Goal: Obtain resource: Obtain resource

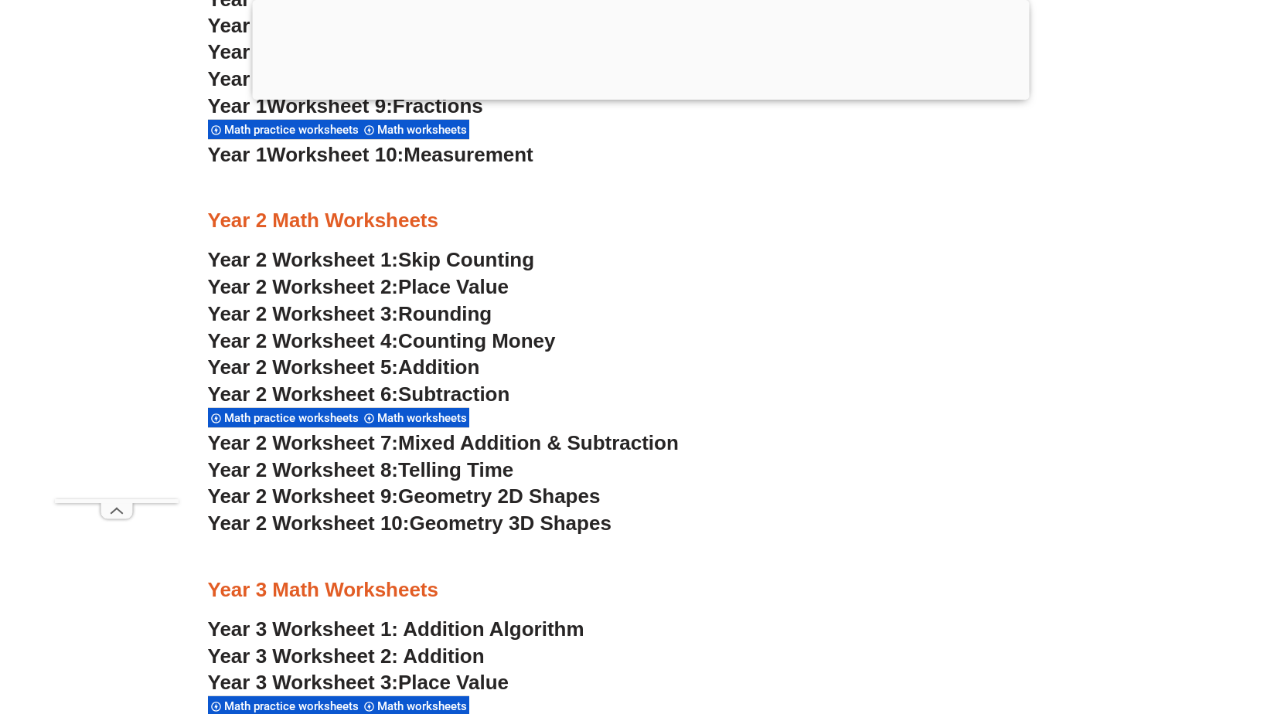
scroll to position [1778, 0]
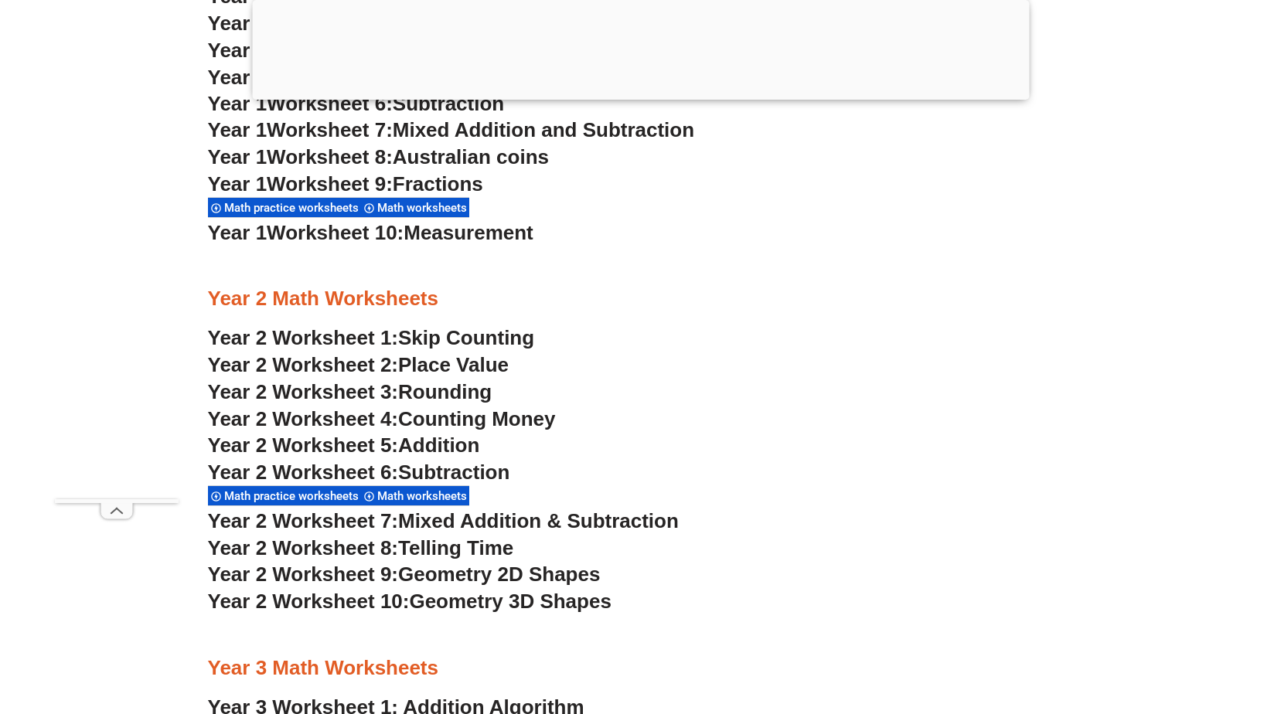
click at [424, 336] on span "Skip Counting" at bounding box center [466, 337] width 136 height 23
click at [463, 366] on span "Place Value" at bounding box center [453, 364] width 111 height 23
click at [456, 396] on span "Rounding" at bounding box center [445, 391] width 94 height 23
click at [407, 443] on span "Addition" at bounding box center [438, 445] width 81 height 23
click at [421, 468] on span "Subtraction" at bounding box center [453, 472] width 111 height 23
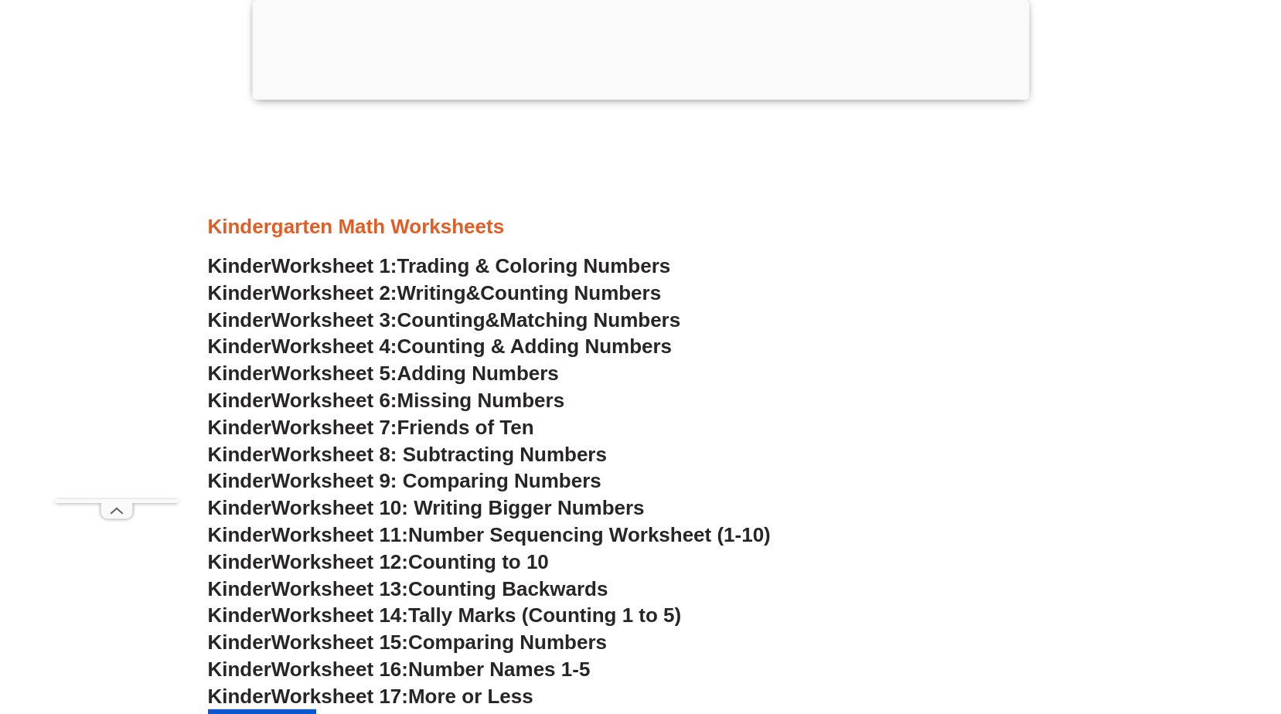
scroll to position [696, 0]
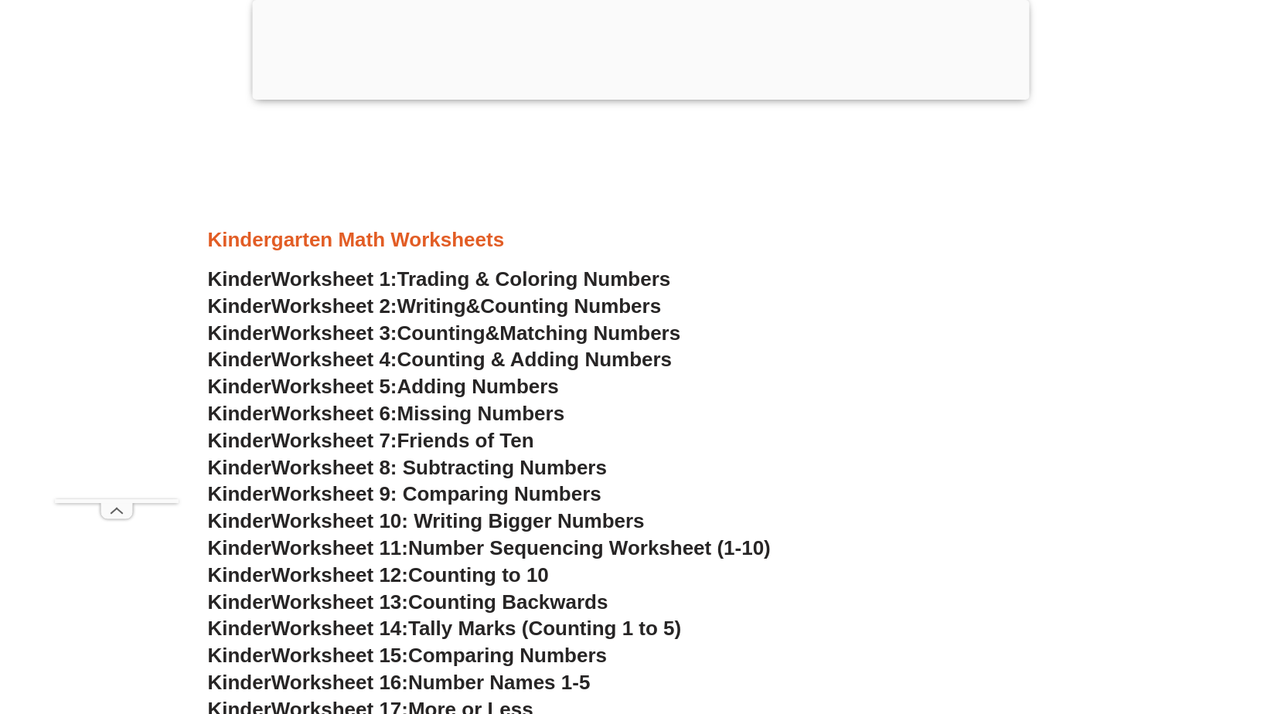
click at [485, 264] on div at bounding box center [641, 260] width 866 height 12
click at [485, 283] on span "Trading & Coloring Numbers" at bounding box center [534, 278] width 274 height 23
click at [466, 305] on span "Writing" at bounding box center [431, 306] width 69 height 23
click at [455, 334] on span "Counting" at bounding box center [441, 333] width 88 height 23
click at [507, 358] on span "Counting & Adding Numbers" at bounding box center [534, 359] width 275 height 23
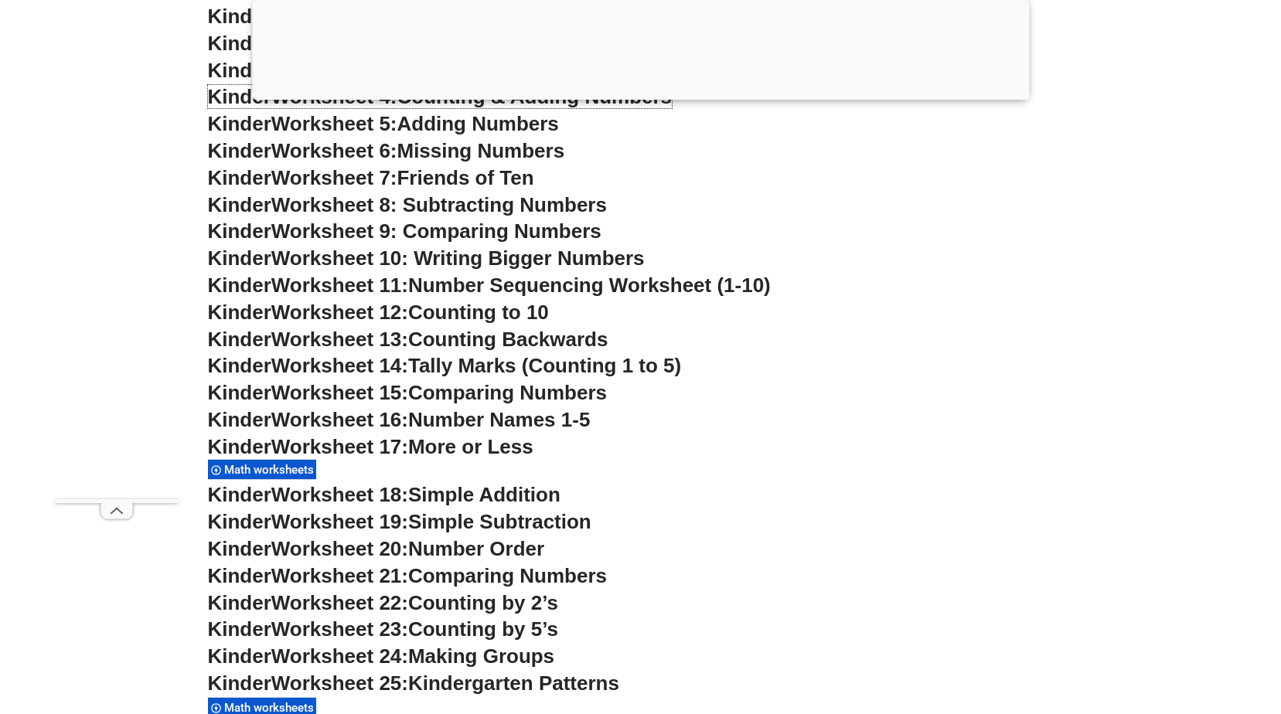
scroll to position [1005, 0]
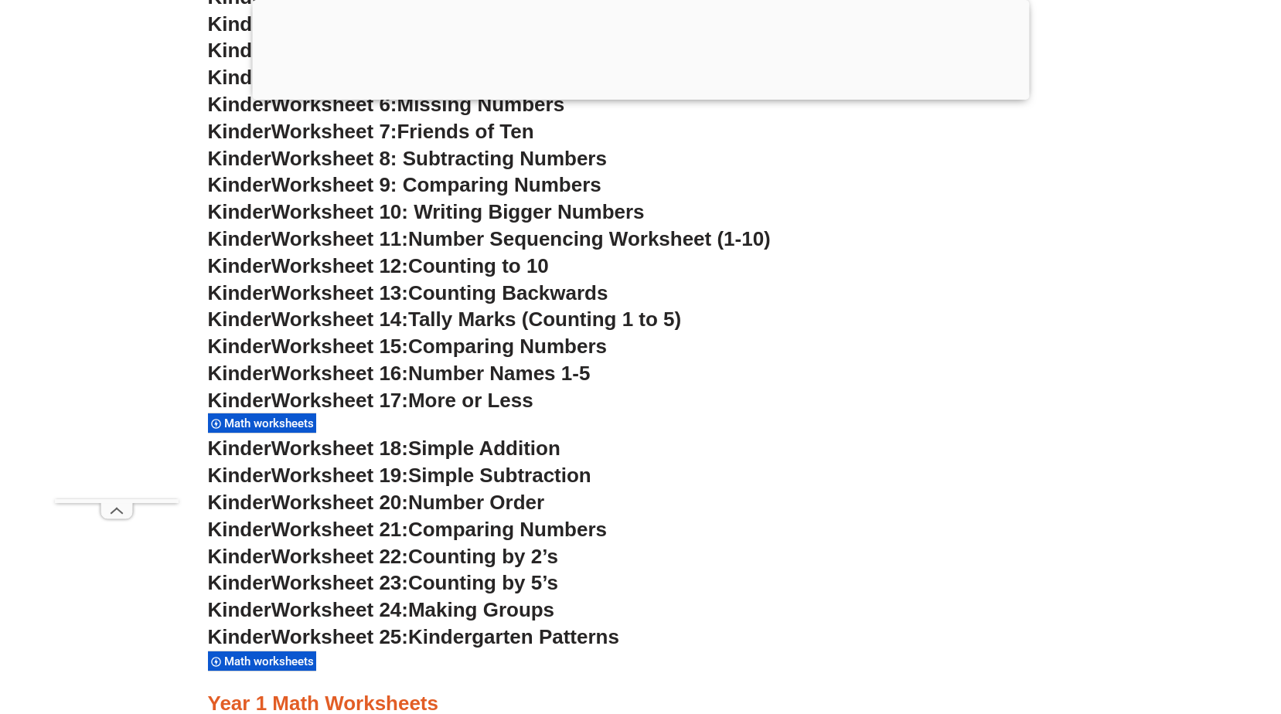
click at [298, 448] on span "Worksheet 18:" at bounding box center [339, 448] width 137 height 23
click at [344, 451] on span "Worksheet 18:" at bounding box center [339, 448] width 137 height 23
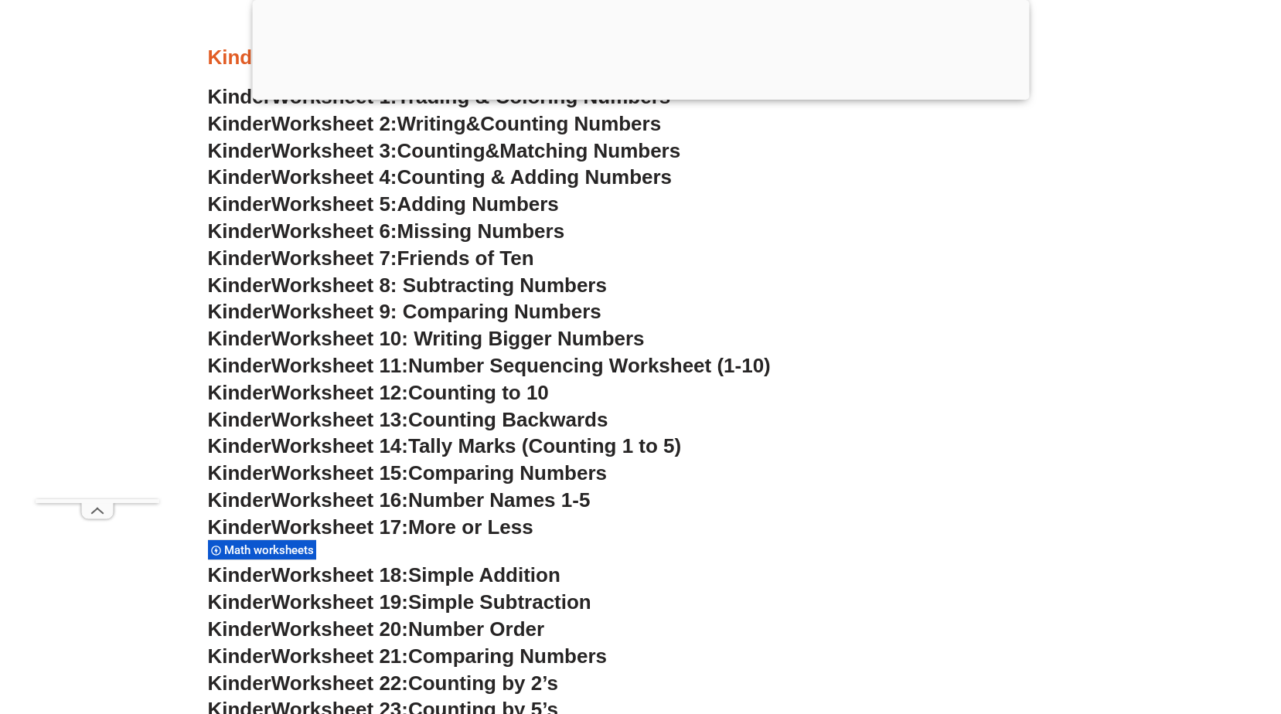
scroll to position [928, 0]
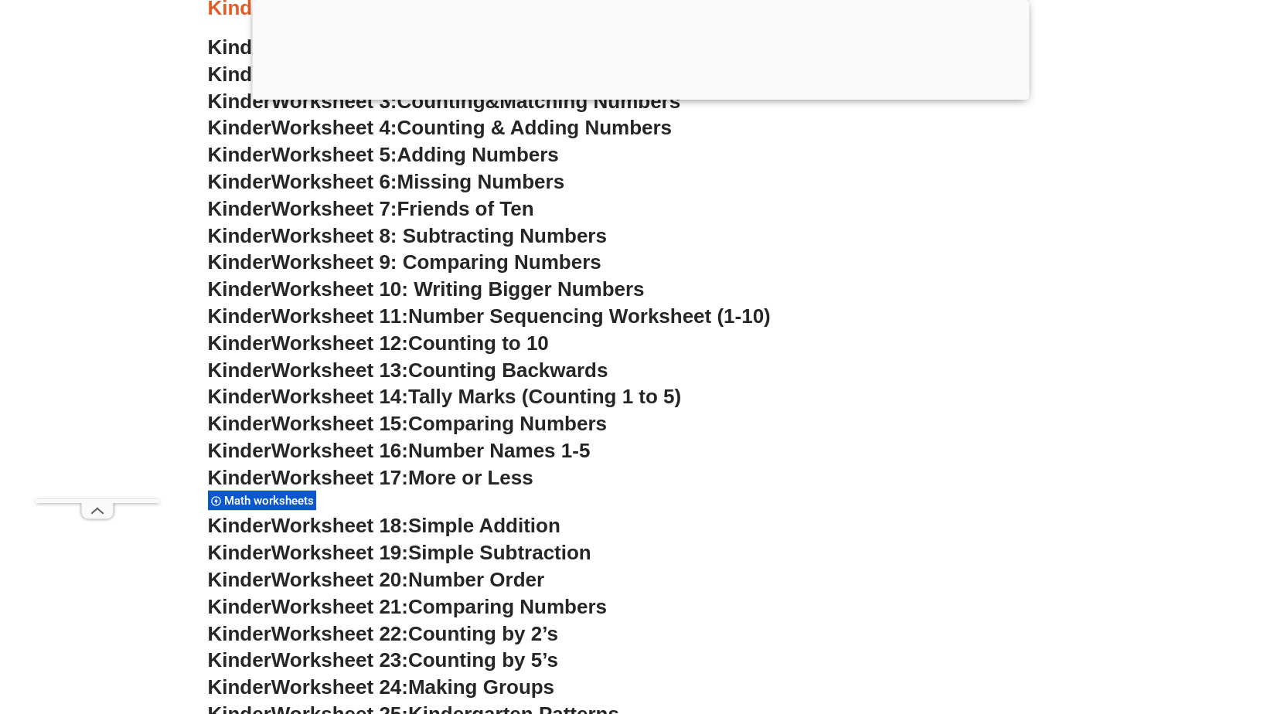
click at [494, 213] on span "Friends of Ten" at bounding box center [465, 208] width 137 height 23
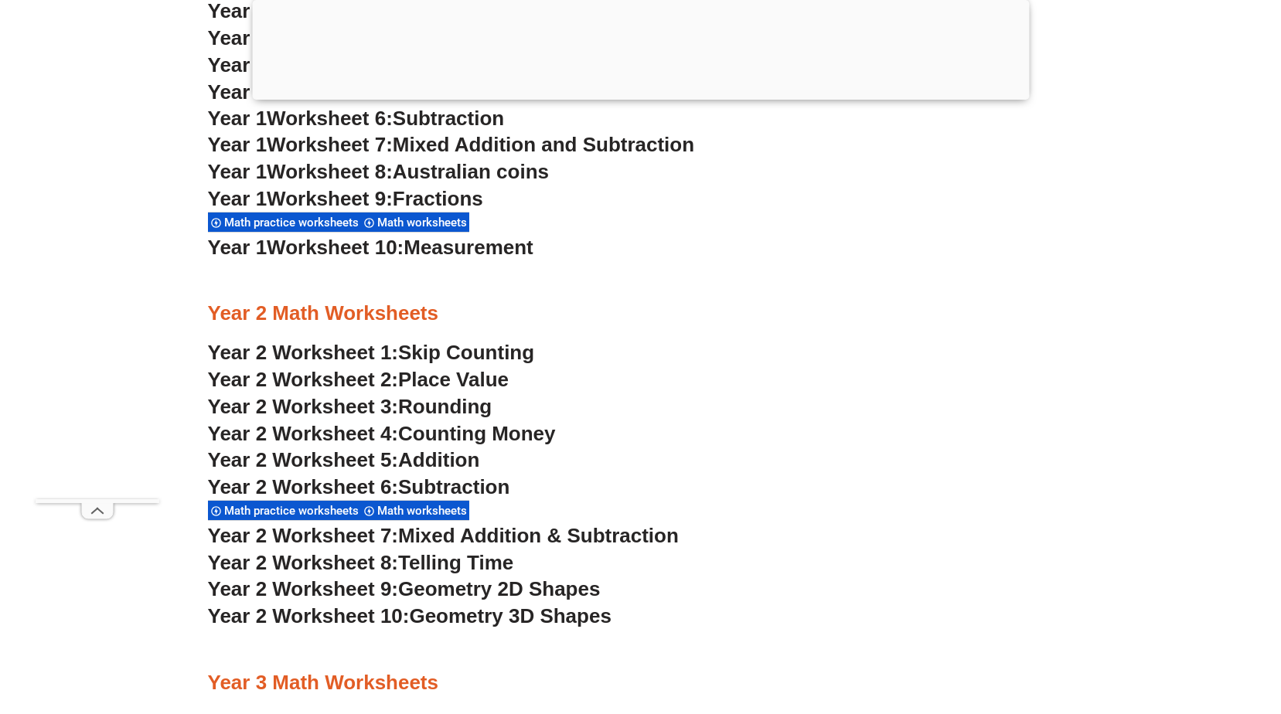
scroll to position [1778, 0]
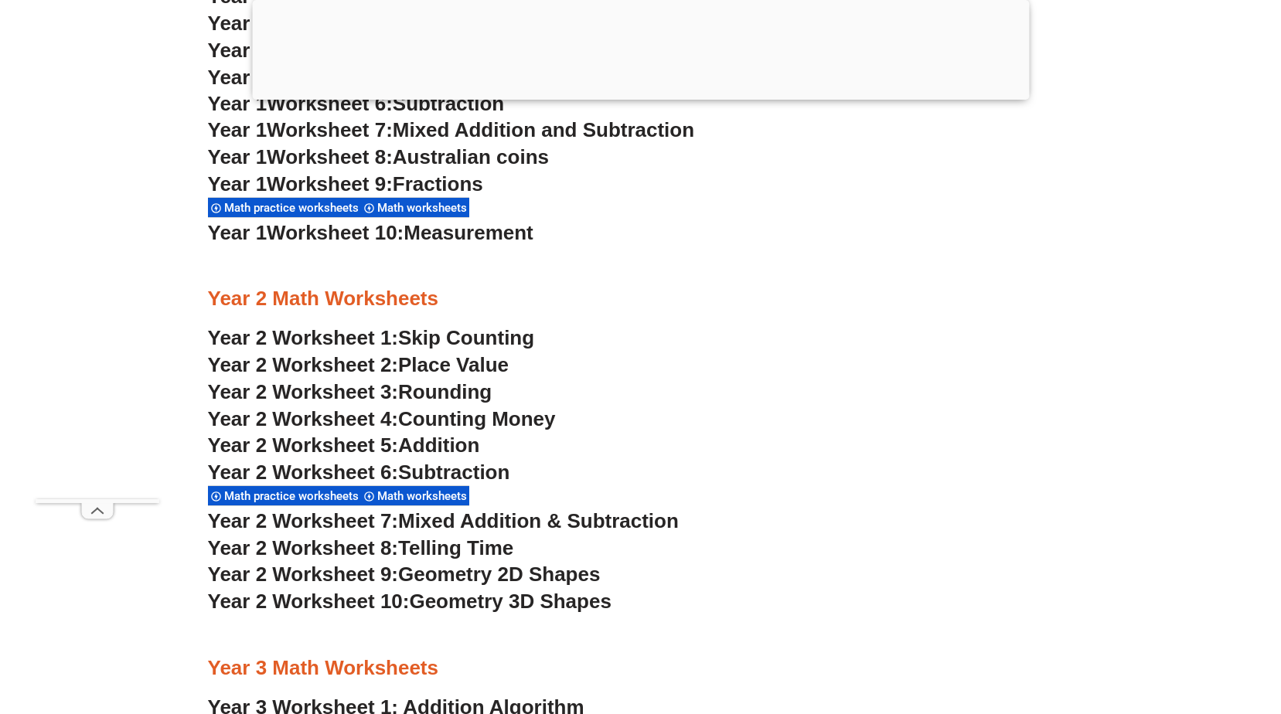
click at [436, 575] on span "Geometry 2D Shapes" at bounding box center [499, 574] width 202 height 23
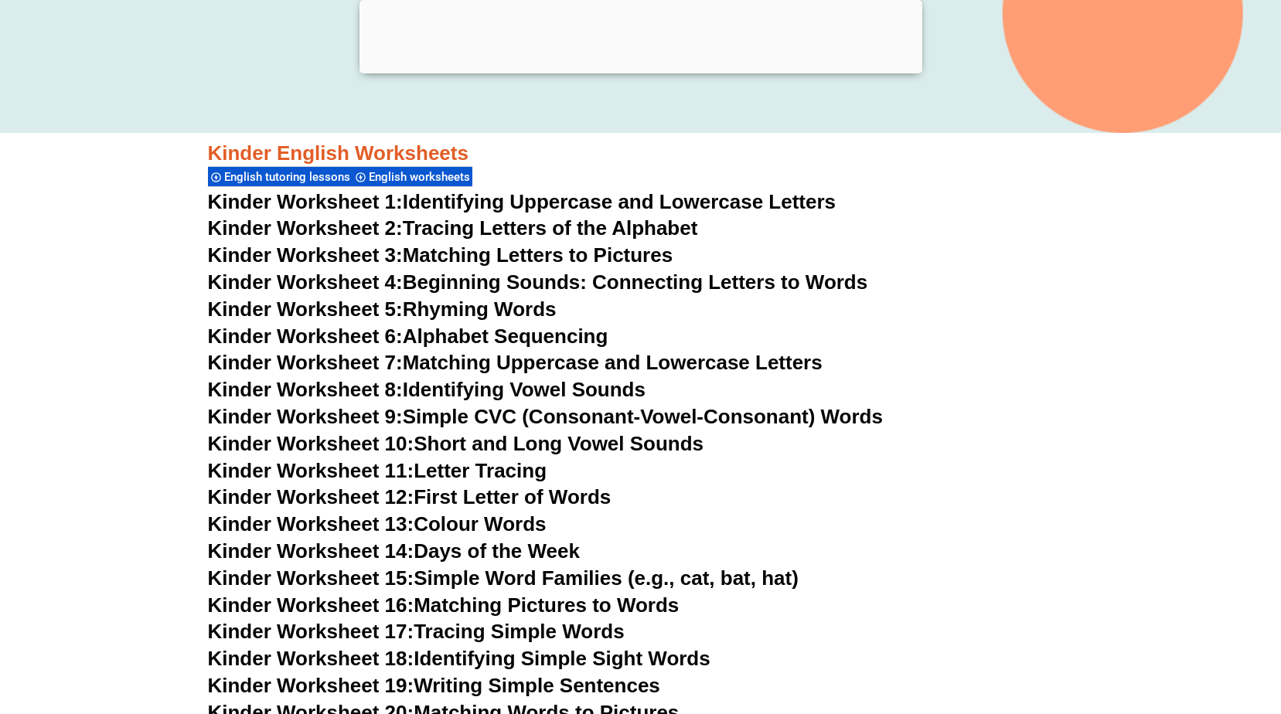
scroll to position [464, 0]
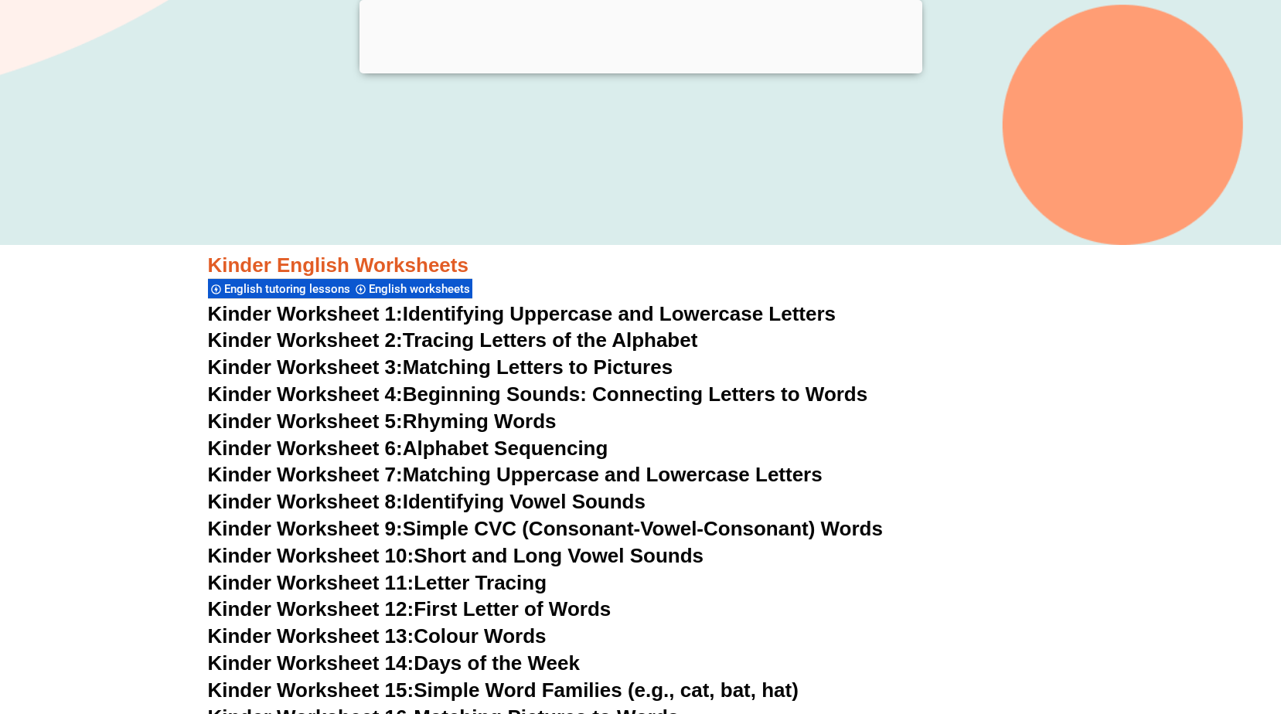
click at [481, 393] on link "Kinder Worksheet 4: Beginning Sounds: Connecting Letters to Words" at bounding box center [538, 394] width 660 height 23
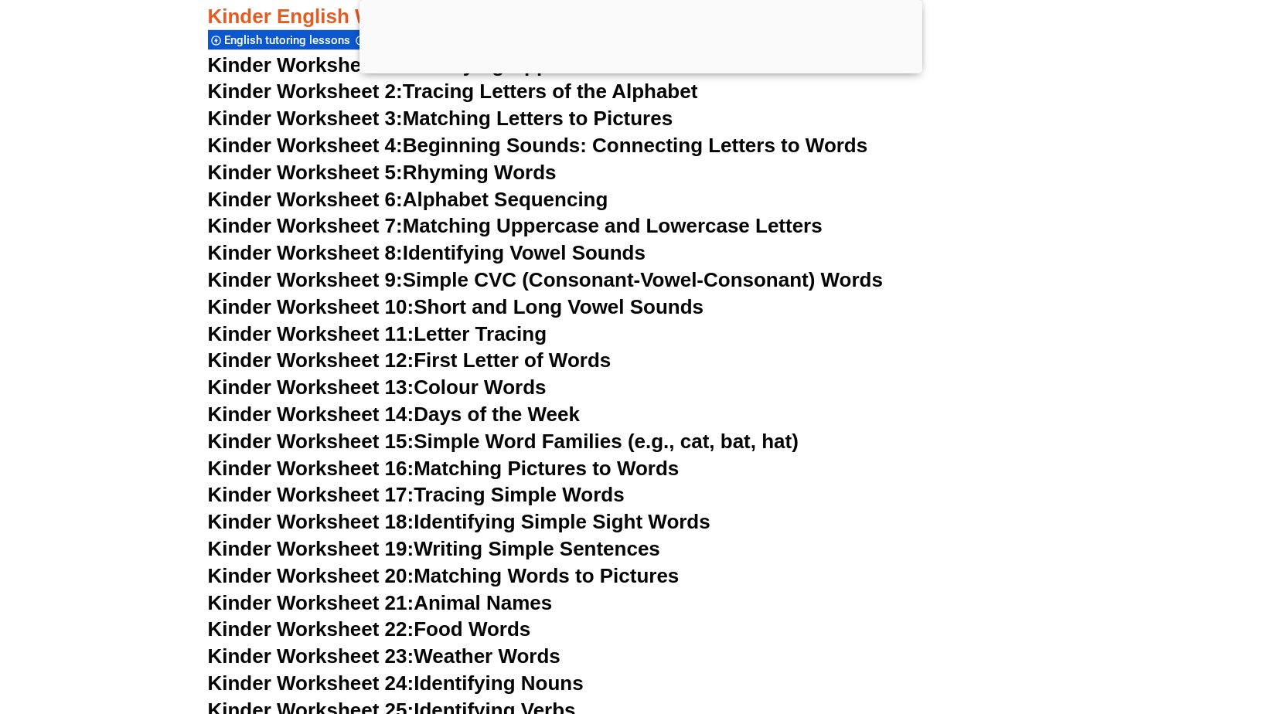
scroll to position [773, 0]
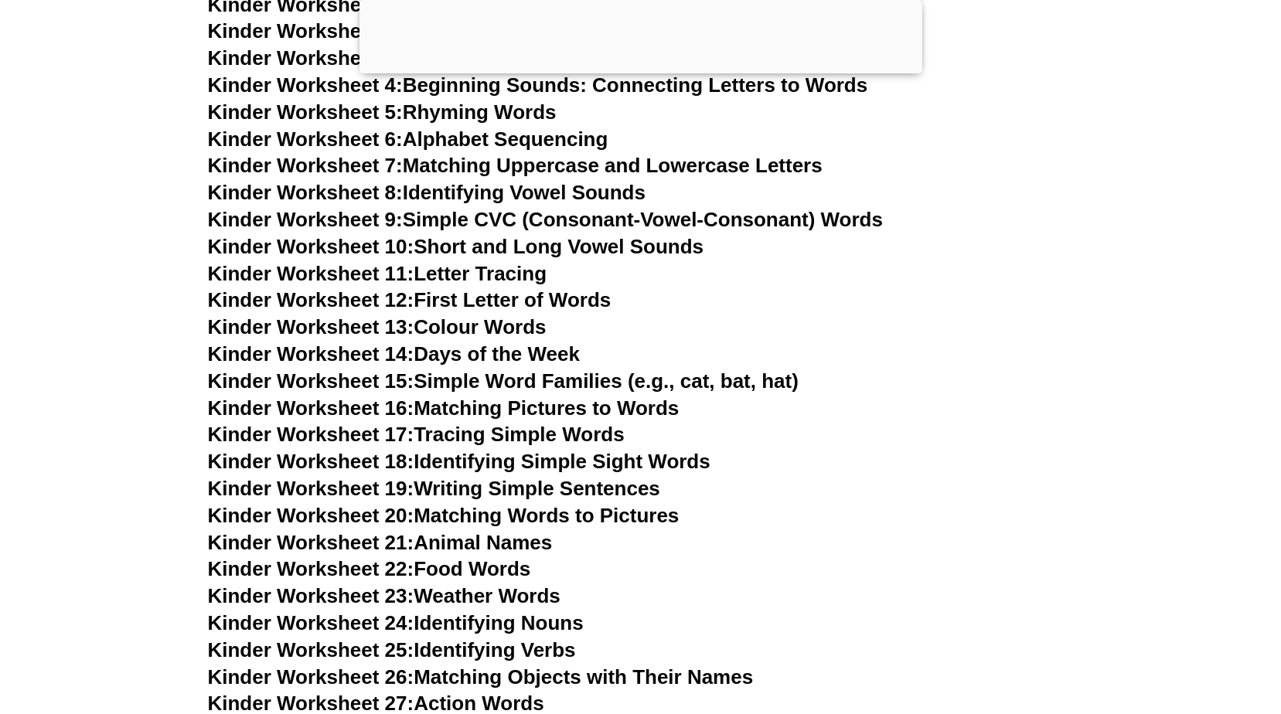
click at [465, 518] on link "Kinder Worksheet 20: Matching Words to Pictures" at bounding box center [444, 515] width 472 height 23
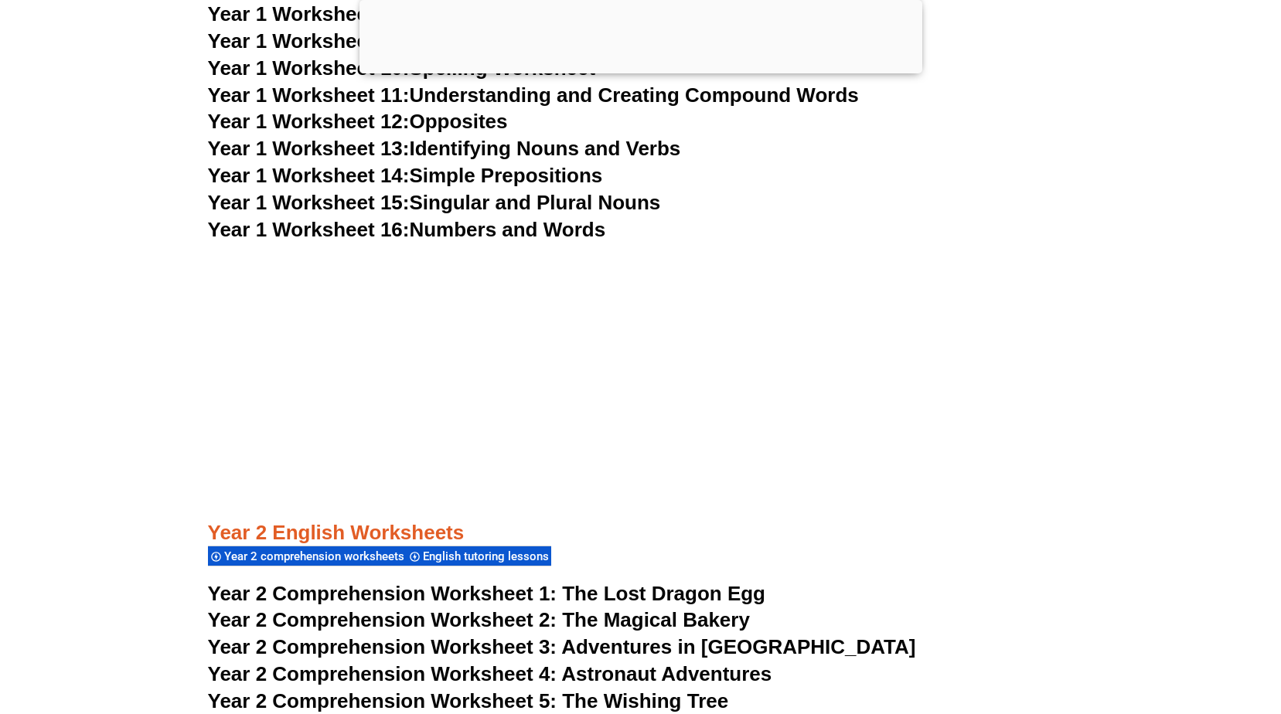
scroll to position [3788, 0]
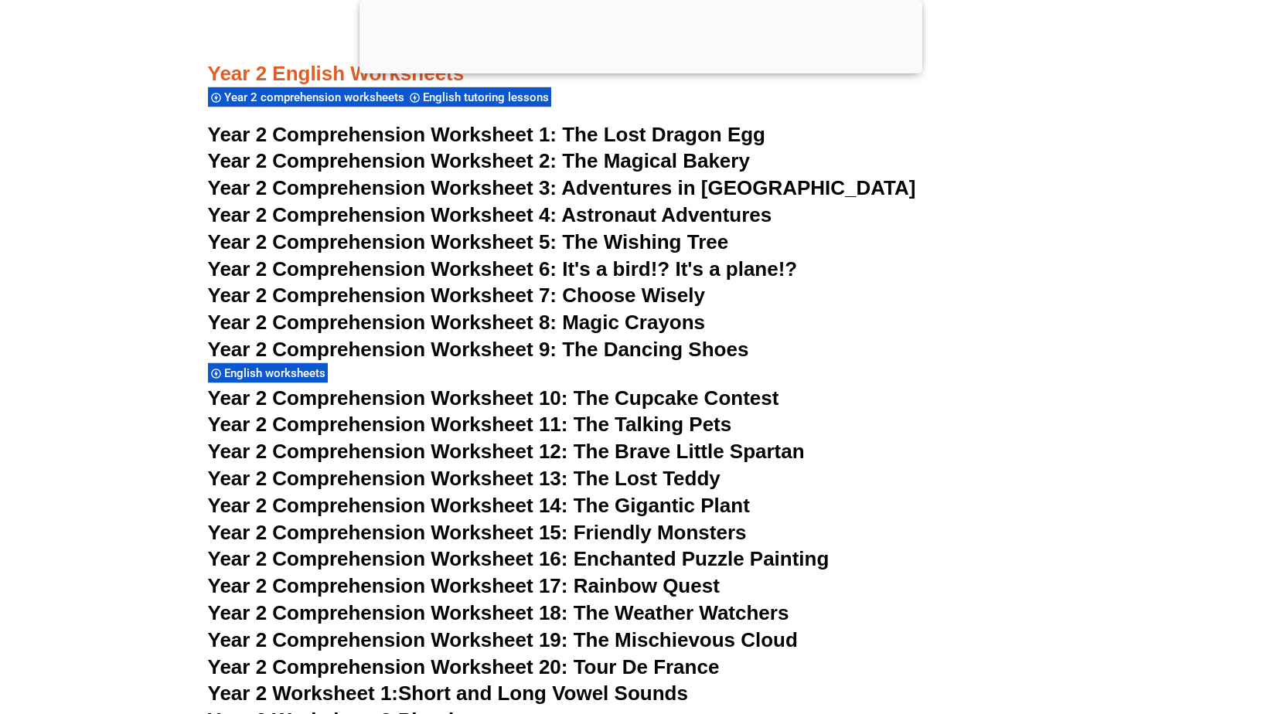
click at [557, 134] on link "Year 2 Comprehension Worksheet 1: The Lost Dragon Egg" at bounding box center [486, 134] width 557 height 23
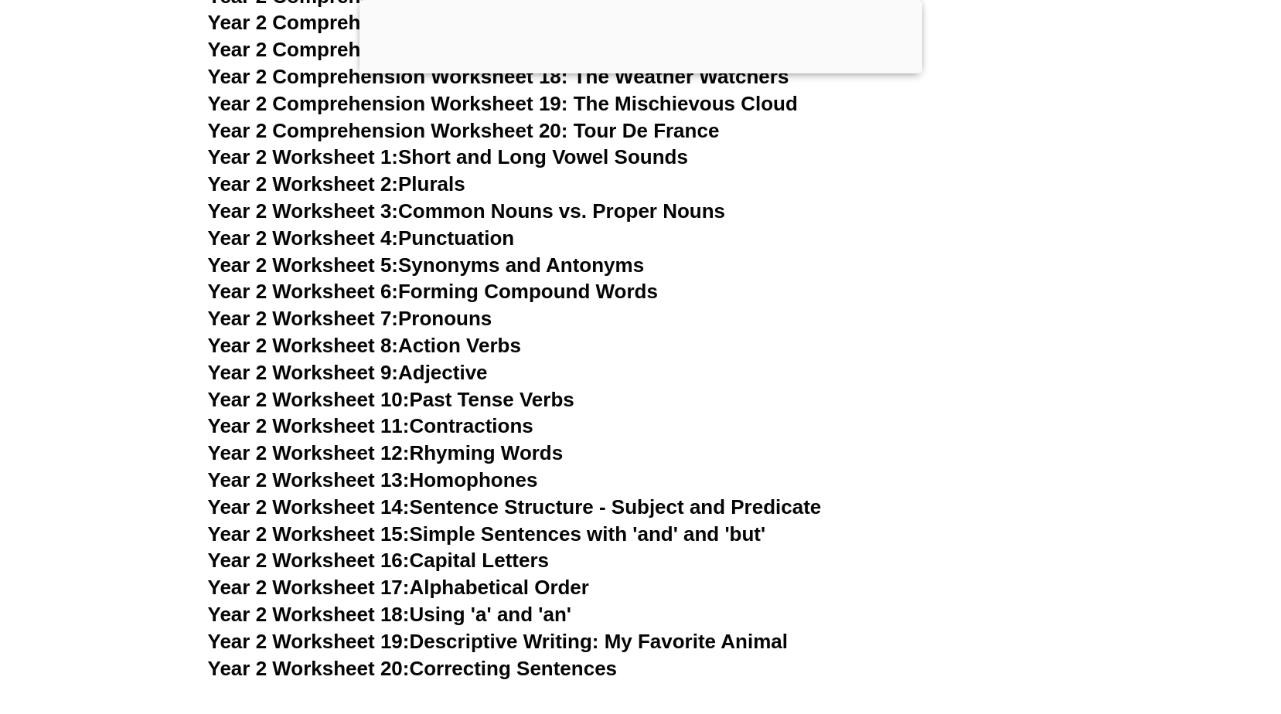
scroll to position [4252, 0]
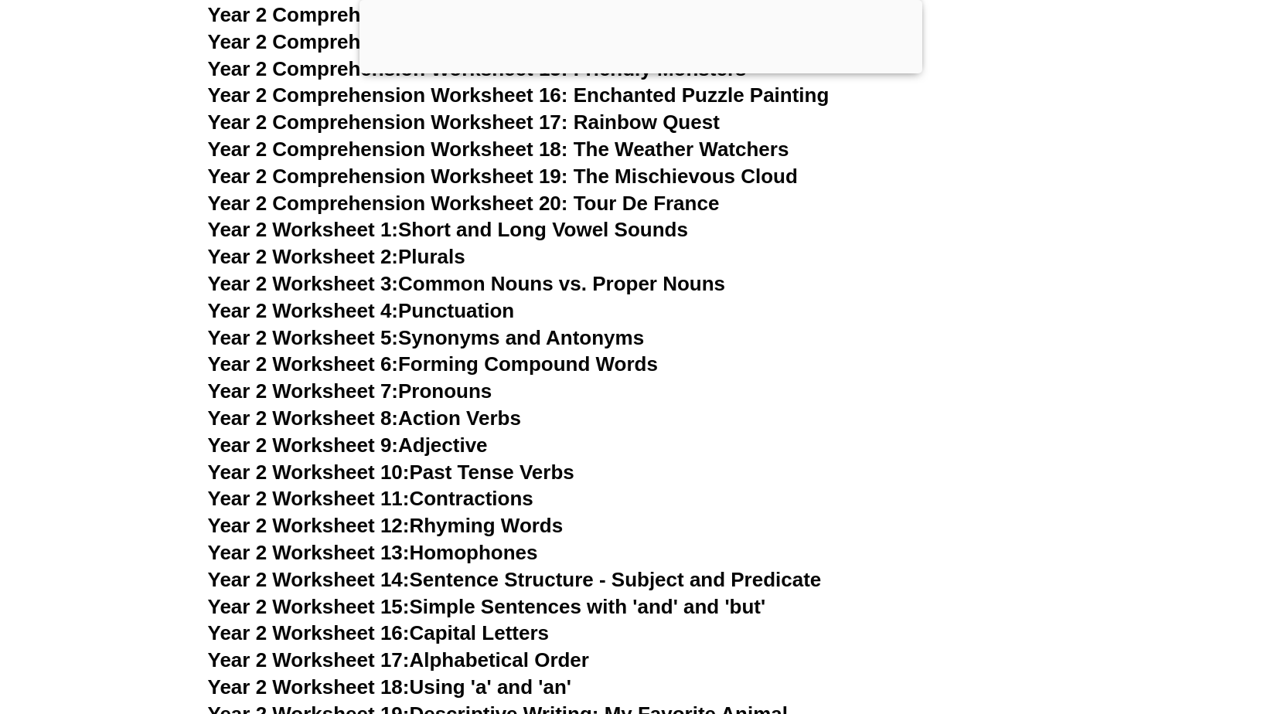
click at [480, 233] on link "Year 2 Worksheet 1: Short and Long Vowel Sounds" at bounding box center [448, 229] width 480 height 23
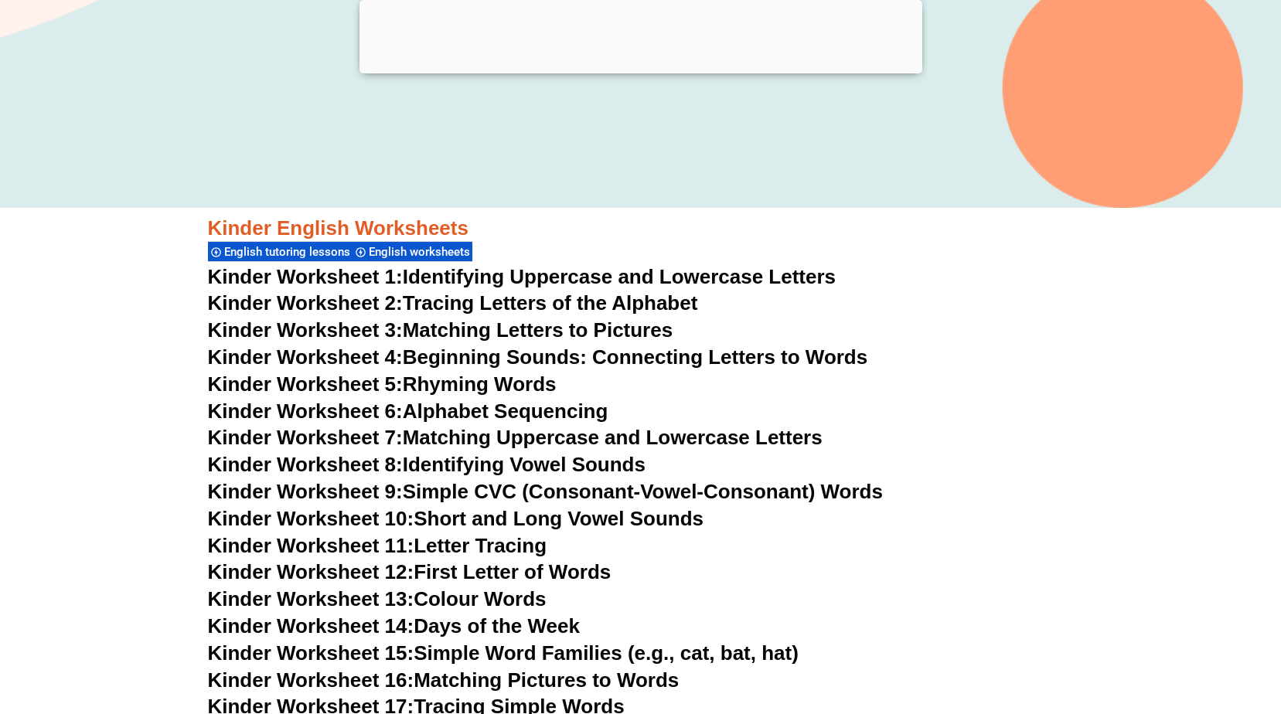
scroll to position [464, 0]
